Goal: Information Seeking & Learning: Learn about a topic

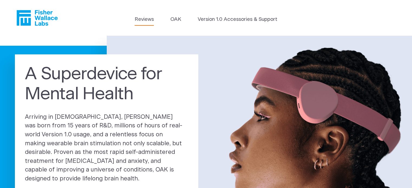
click at [147, 20] on link "Reviews" at bounding box center [144, 20] width 19 height 8
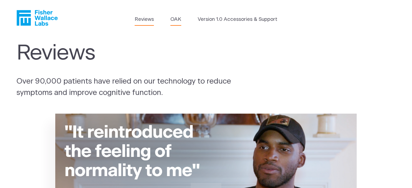
click at [170, 21] on link "OAK" at bounding box center [175, 20] width 11 height 8
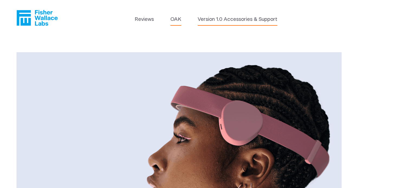
click at [246, 22] on link "Version 1.0 Accessories & Support" at bounding box center [238, 20] width 80 height 8
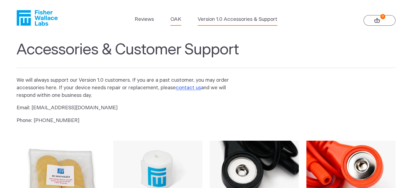
click at [175, 19] on link "OAK" at bounding box center [175, 20] width 11 height 8
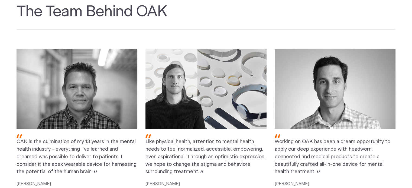
scroll to position [677, 0]
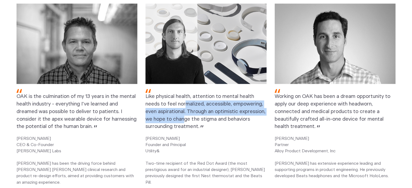
drag, startPoint x: 185, startPoint y: 103, endPoint x: 184, endPoint y: 119, distance: 16.5
click at [184, 119] on span "Like physical health, attention to mental health needs to feel normalized, acce…" at bounding box center [205, 111] width 120 height 35
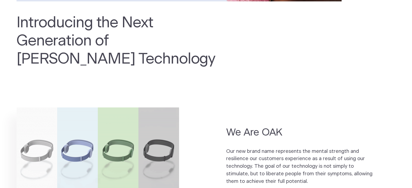
scroll to position [198, 0]
